Goal: Task Accomplishment & Management: Complete application form

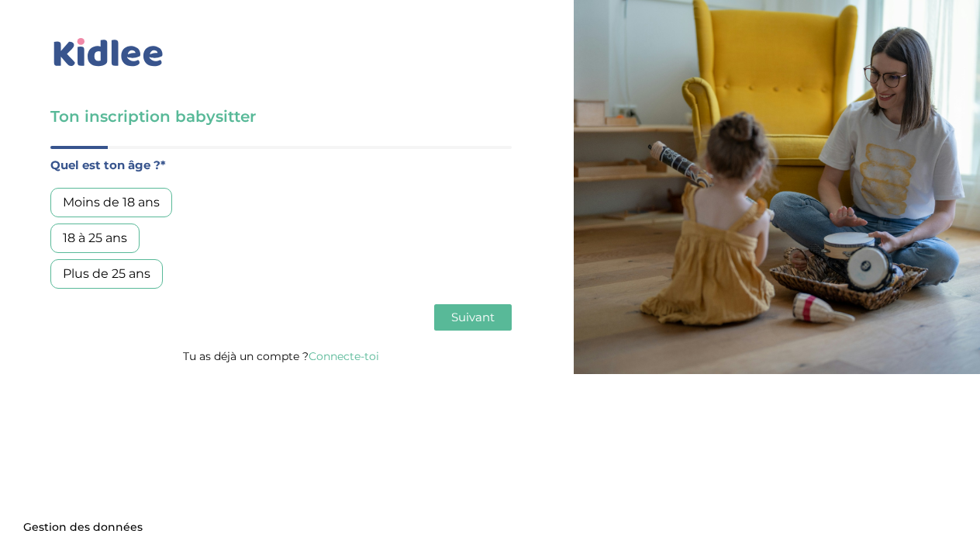
click at [124, 237] on div "18 à 25 ans" at bounding box center [94, 237] width 89 height 29
click at [471, 323] on span "Suivant" at bounding box center [472, 316] width 43 height 15
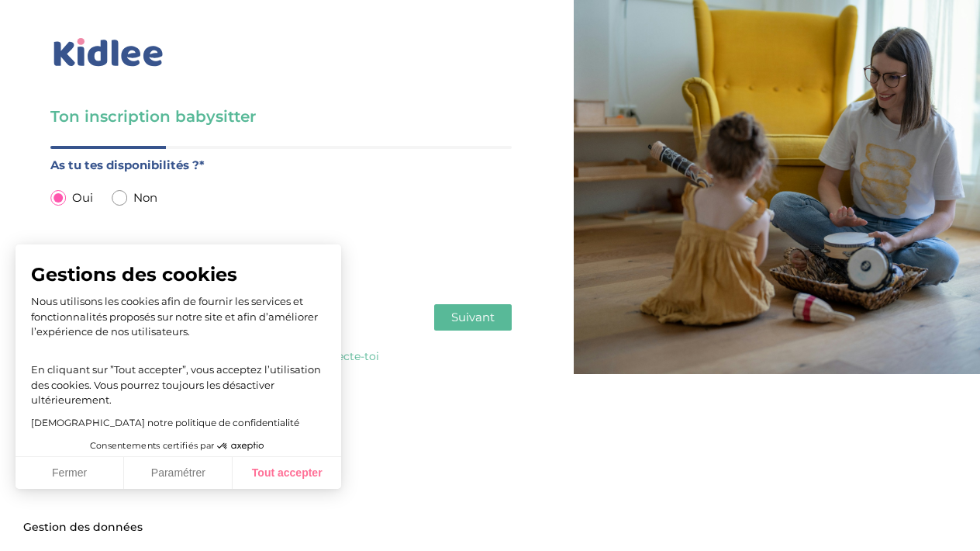
click at [299, 471] on button "Tout accepter" at bounding box center [287, 473] width 109 height 33
checkbox input "true"
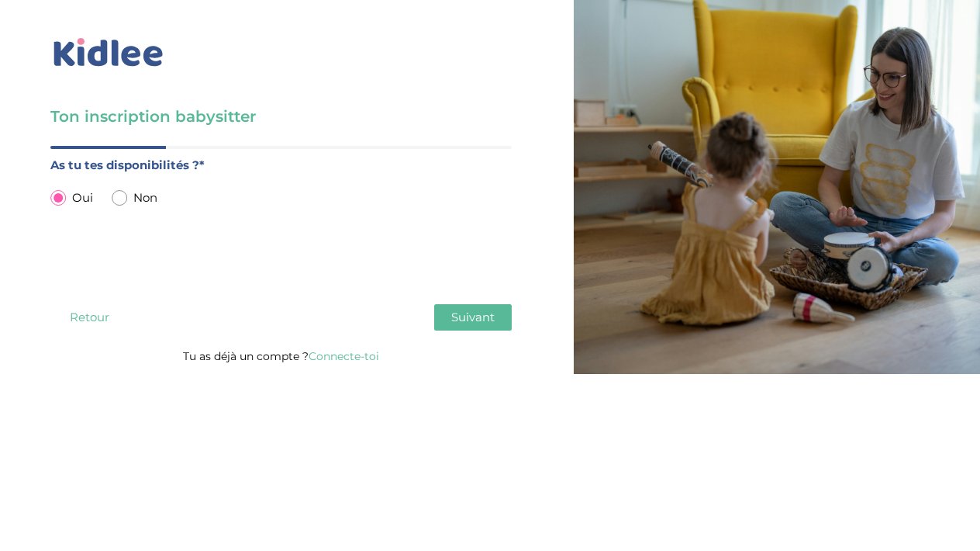
click at [465, 313] on span "Suivant" at bounding box center [472, 316] width 43 height 15
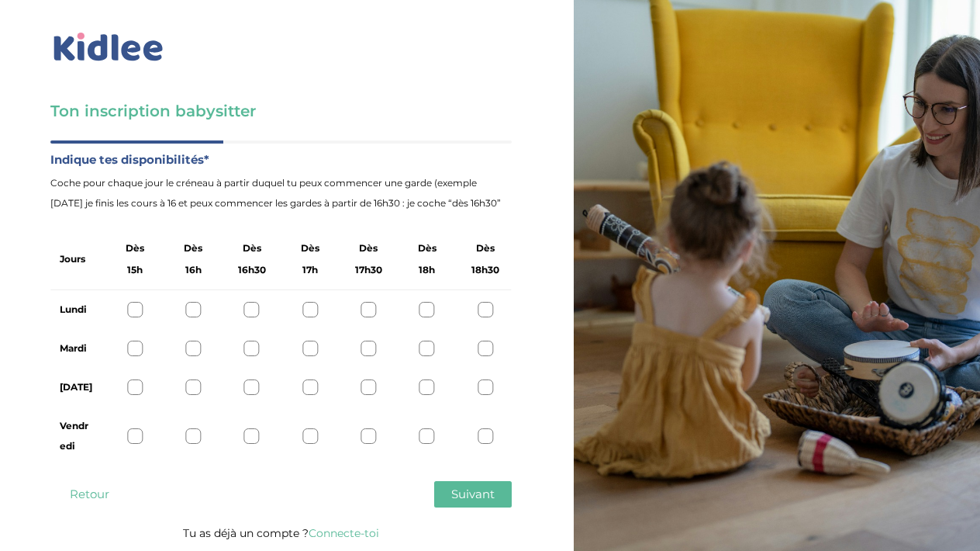
scroll to position [5, 0]
click at [369, 440] on div at bounding box center [369, 436] width 16 height 16
click at [373, 382] on div at bounding box center [369, 387] width 16 height 16
click at [372, 345] on div at bounding box center [369, 348] width 16 height 16
click at [372, 306] on div at bounding box center [369, 310] width 16 height 16
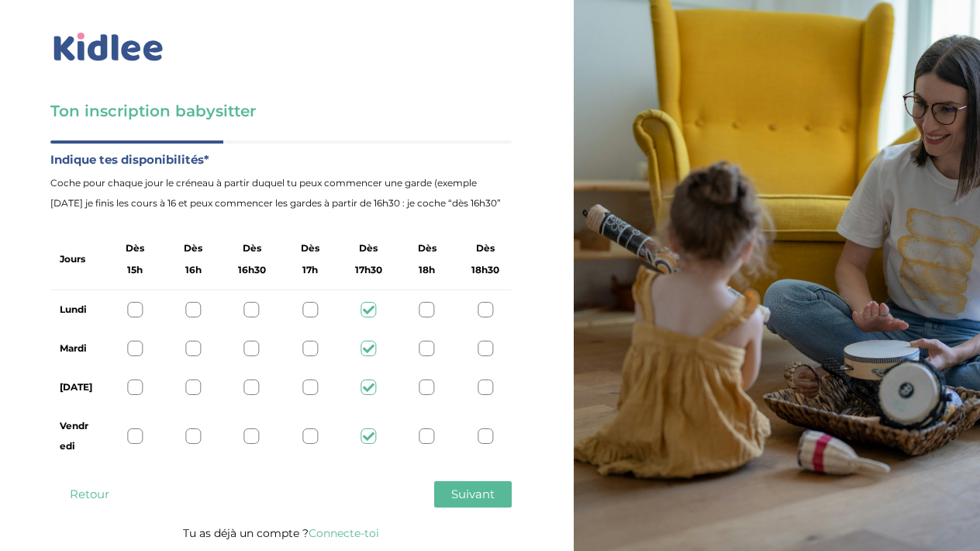
click at [370, 442] on icon at bounding box center [369, 436] width 12 height 12
click at [437, 437] on div "Vendredi" at bounding box center [280, 435] width 461 height 59
click at [432, 437] on div at bounding box center [428, 436] width 16 height 16
click at [485, 432] on div at bounding box center [486, 436] width 16 height 16
click at [486, 502] on button "Suivant" at bounding box center [473, 494] width 78 height 26
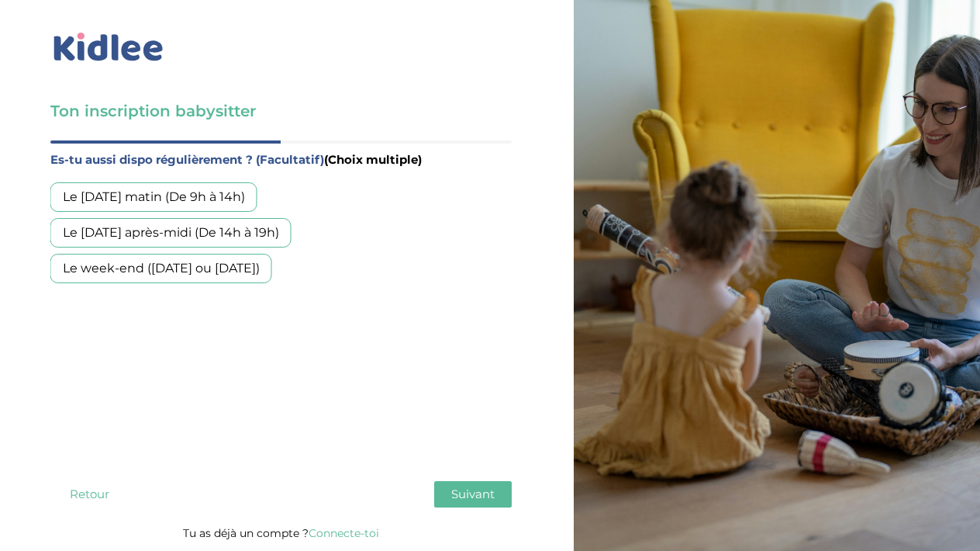
click at [174, 277] on div "Le week-end ([DATE] ou [DATE])" at bounding box center [161, 268] width 222 height 29
click at [194, 195] on div "Le [DATE] matin (De 9h à 14h)" at bounding box center [153, 196] width 207 height 29
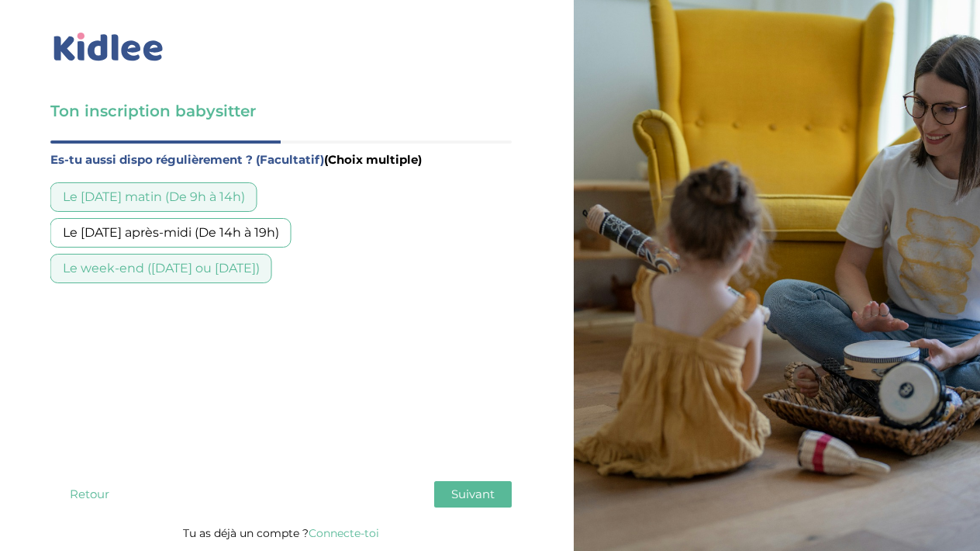
click at [468, 504] on button "Suivant" at bounding box center [473, 494] width 78 height 26
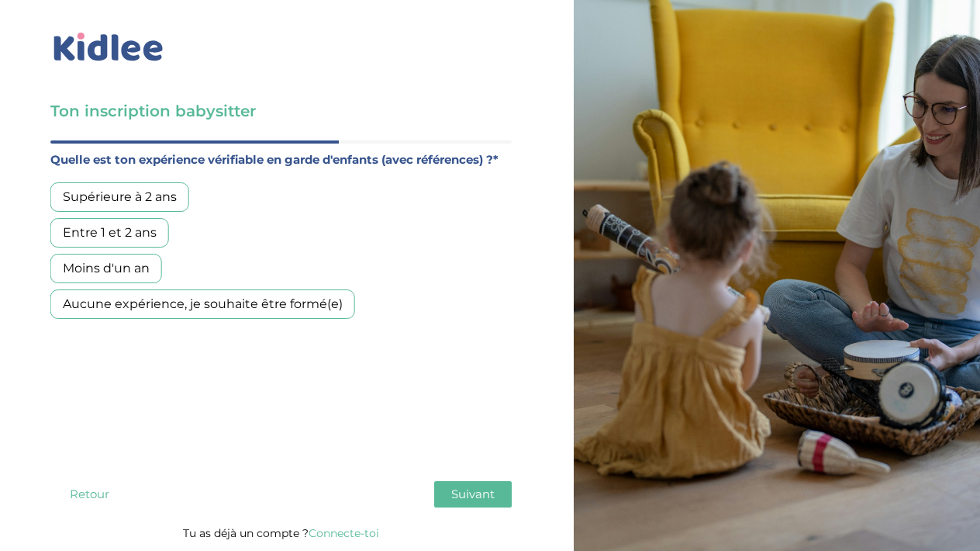
click at [132, 193] on div "Supérieure à 2 ans" at bounding box center [119, 196] width 139 height 29
click at [133, 237] on div "Entre 1 et 2 ans" at bounding box center [109, 232] width 119 height 29
click at [475, 489] on span "Suivant" at bounding box center [472, 493] width 43 height 15
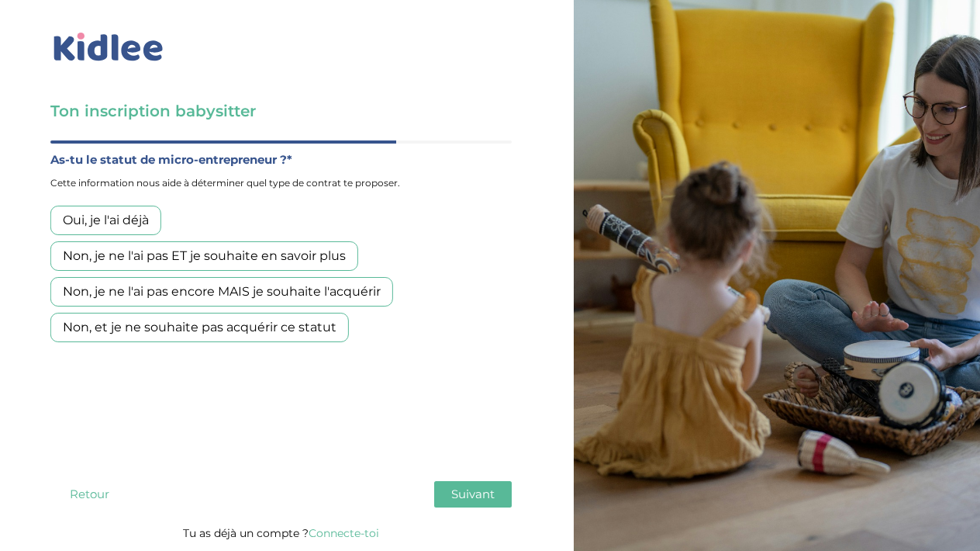
click at [264, 254] on div "Non, je ne l'ai pas ET je souhaite en savoir plus" at bounding box center [204, 255] width 308 height 29
click at [475, 491] on span "Suivant" at bounding box center [472, 493] width 43 height 15
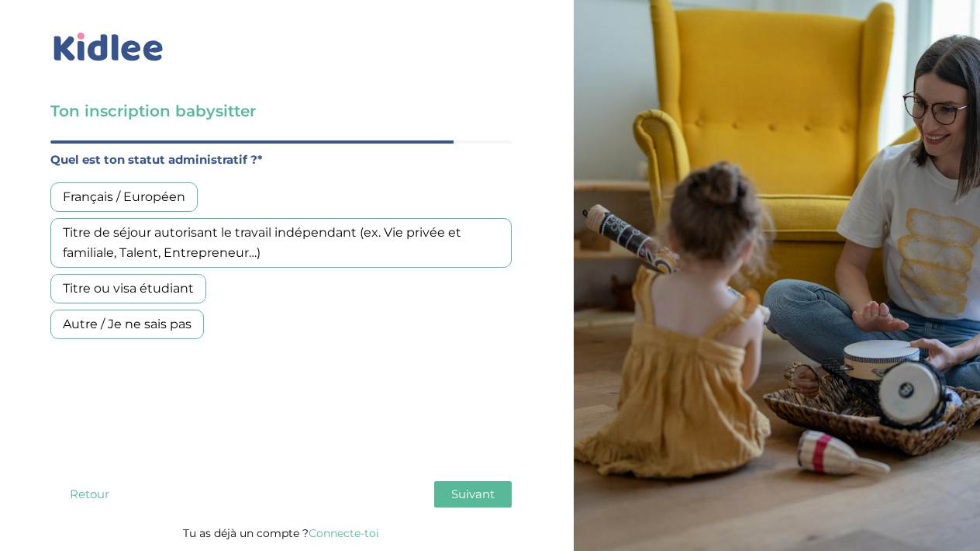
click at [173, 198] on div "Français / Européen" at bounding box center [123, 196] width 147 height 29
click at [462, 503] on button "Suivant" at bounding box center [473, 494] width 78 height 26
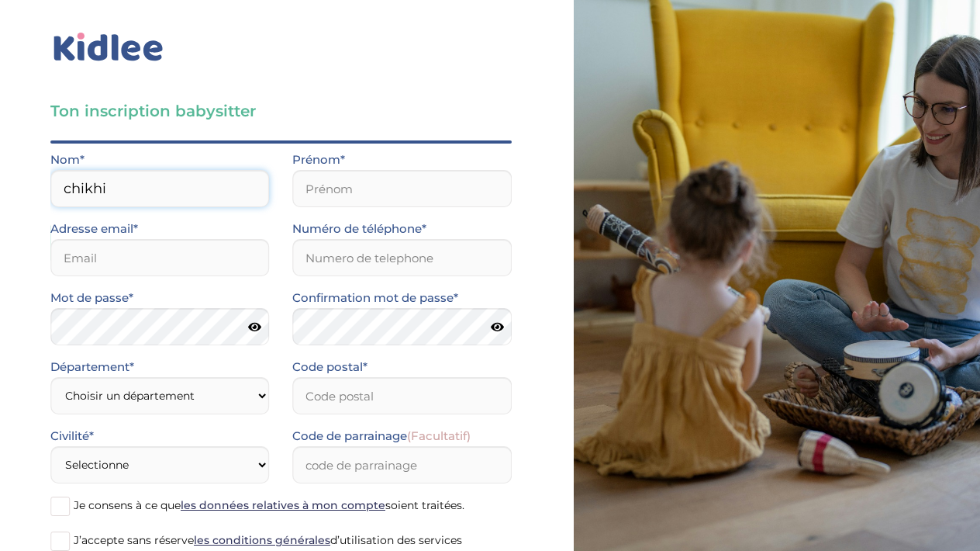
type input "chikhi"
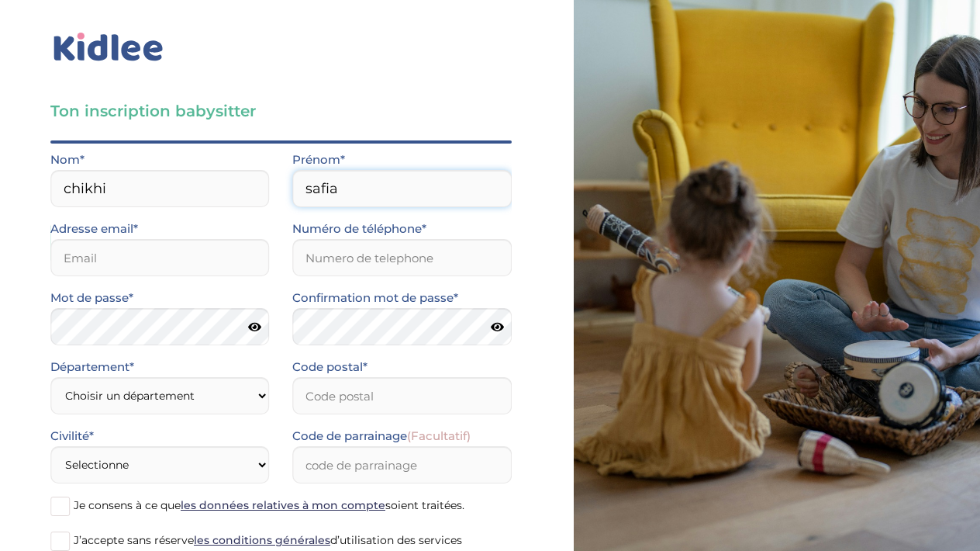
type input "safia"
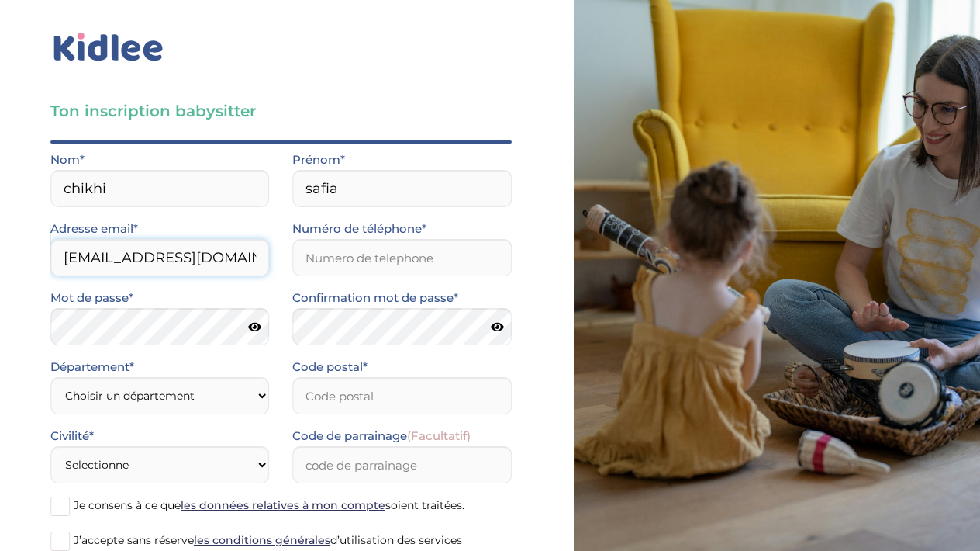
type input "[EMAIL_ADDRESS][DOMAIN_NAME]"
type input "0636403366"
select select "0"
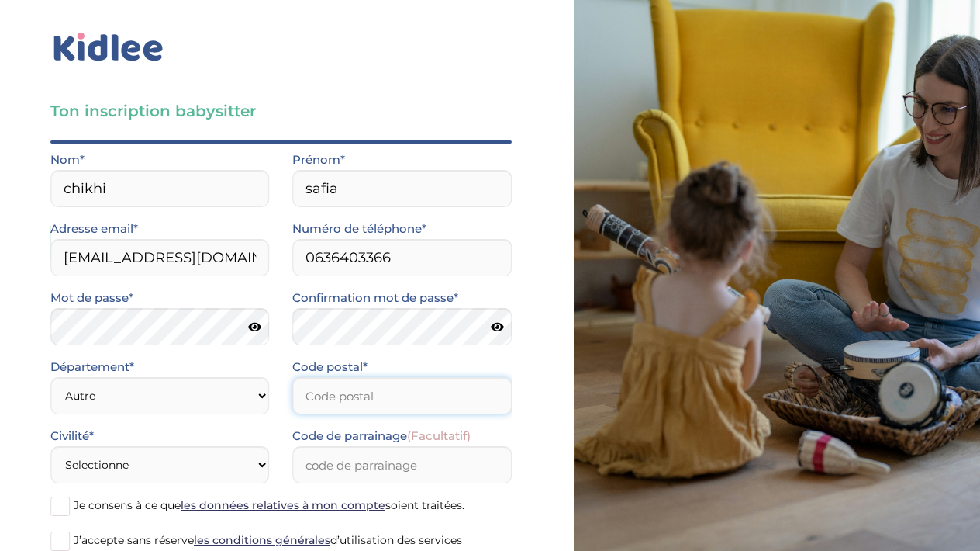
click at [391, 385] on input "Code postal*" at bounding box center [401, 395] width 219 height 37
type input "82290"
select select "1"
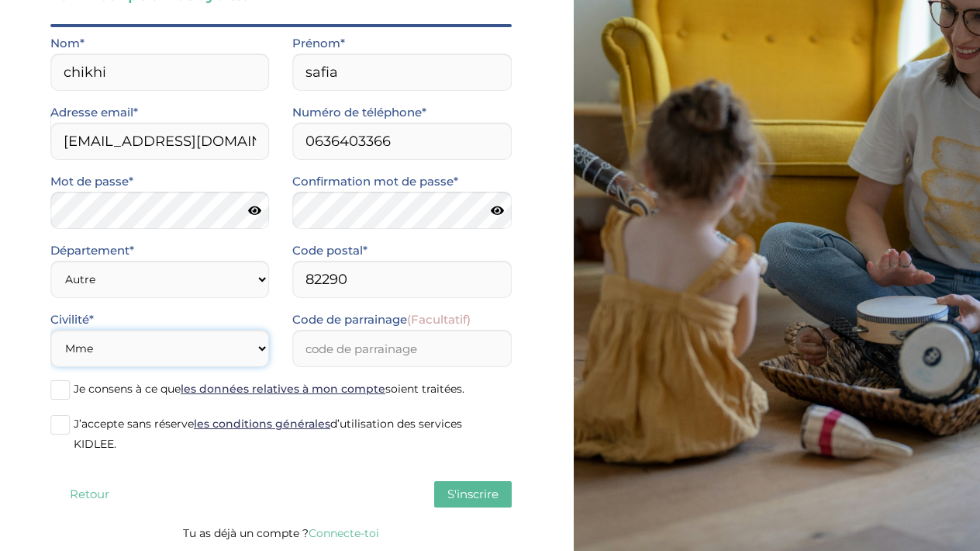
scroll to position [122, 0]
click at [127, 388] on span "Je consens à ce que les données relatives à mon compte soient traitées." at bounding box center [269, 389] width 391 height 14
click at [0, 0] on input "Je consens à ce que les données relatives à mon compte soient traitées." at bounding box center [0, 0] width 0 height 0
click at [128, 429] on span "J’accepte sans réserve les conditions générales d’utilisation des services KIDL…" at bounding box center [268, 433] width 389 height 34
click at [0, 0] on input "J’accepte sans réserve les conditions générales d’utilisation des services KIDL…" at bounding box center [0, 0] width 0 height 0
